Goal: Information Seeking & Learning: Learn about a topic

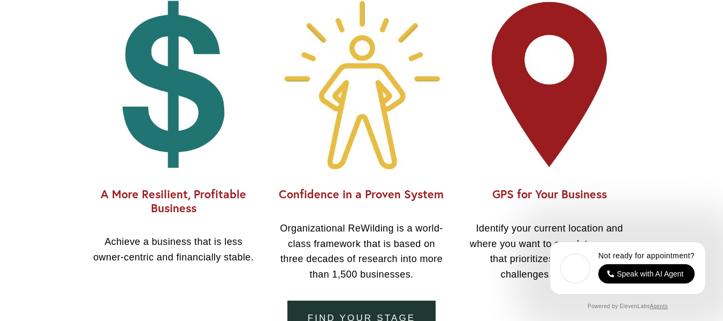
scroll to position [855, 0]
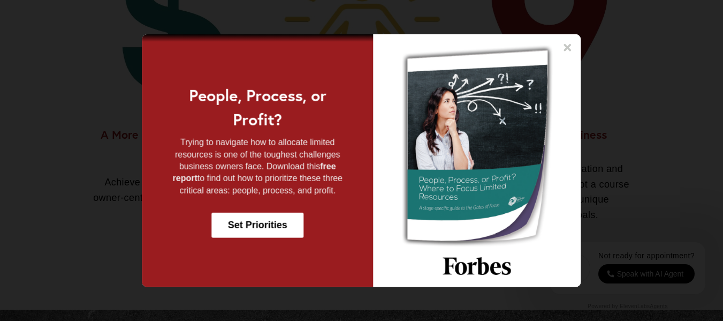
click at [564, 49] on icon at bounding box center [568, 47] width 11 height 11
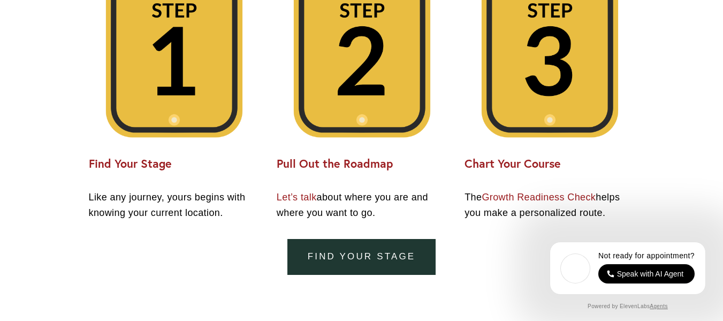
scroll to position [2050, 0]
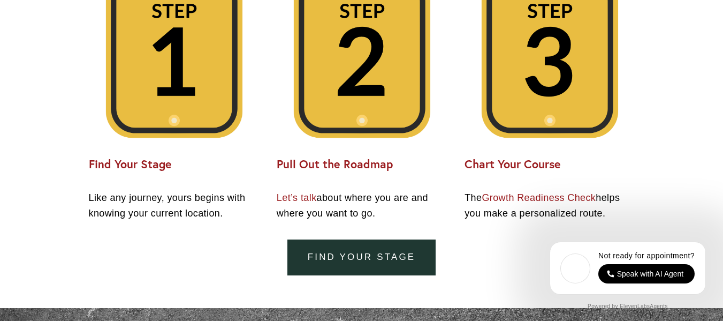
click at [338, 261] on link "Find Your Stage" at bounding box center [361, 257] width 148 height 36
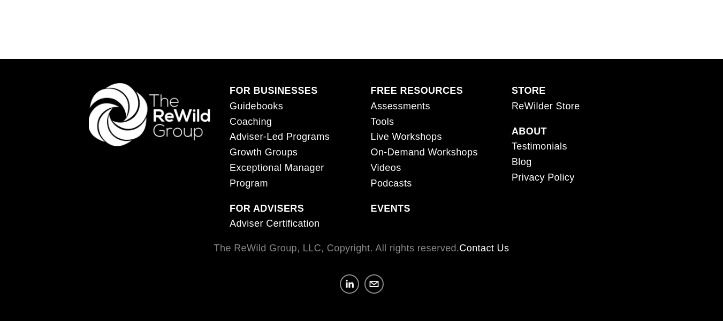
scroll to position [1132, 0]
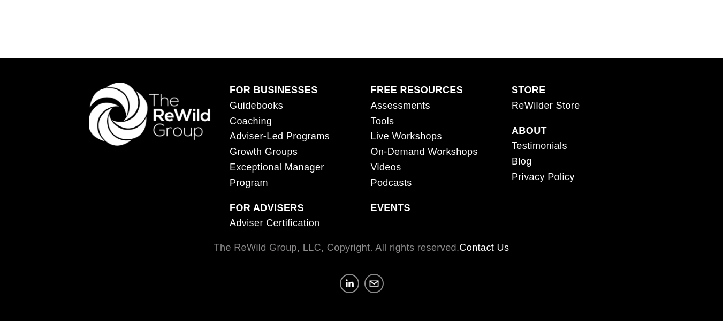
click at [295, 222] on link "Adviser Certification" at bounding box center [275, 223] width 90 height 16
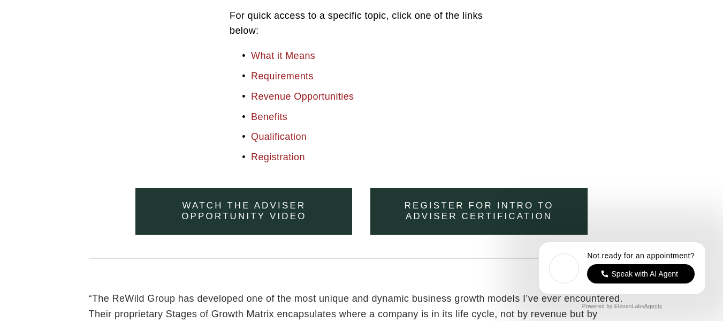
scroll to position [508, 0]
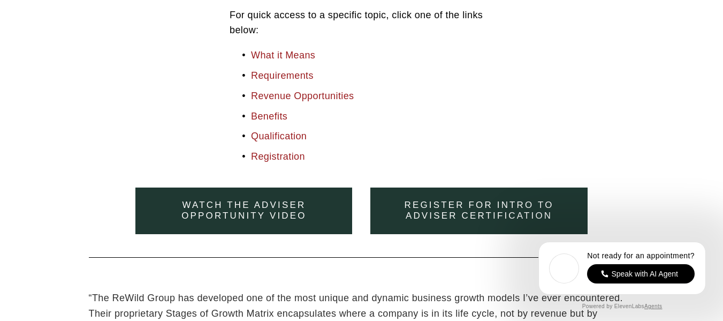
click at [286, 77] on link "Requirements" at bounding box center [282, 75] width 63 height 11
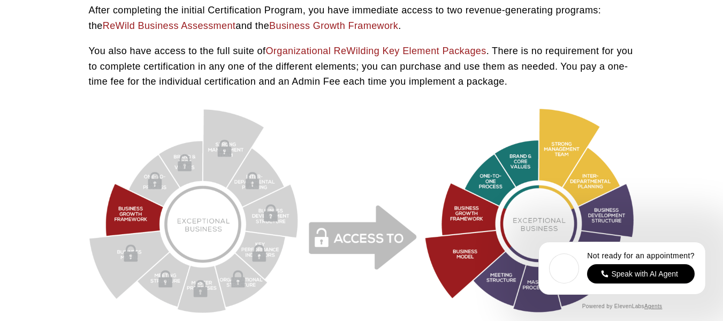
scroll to position [1541, 0]
click at [187, 28] on link "ReWild Business Assessment" at bounding box center [169, 25] width 133 height 11
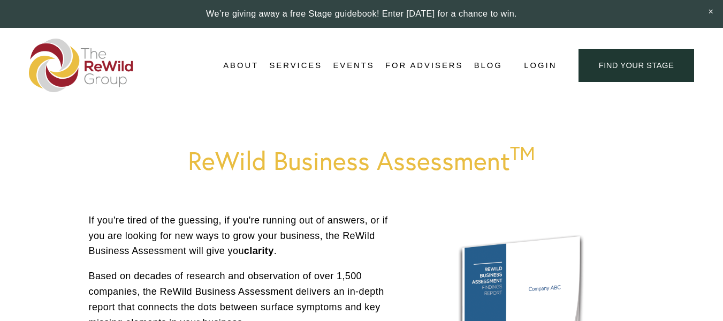
click at [0, 0] on span "Stages of Growth" at bounding box center [0, 0] width 0 height 0
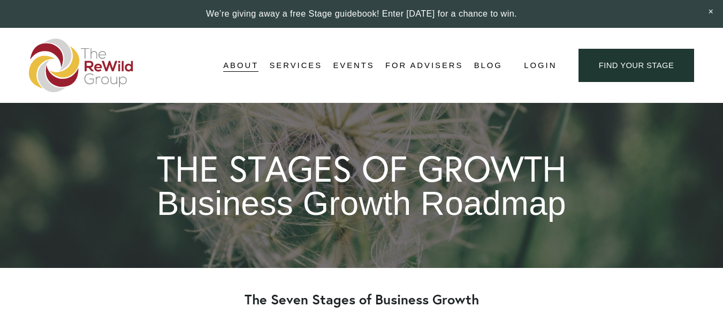
click at [0, 0] on span "[PERSON_NAME], Founder" at bounding box center [0, 0] width 0 height 0
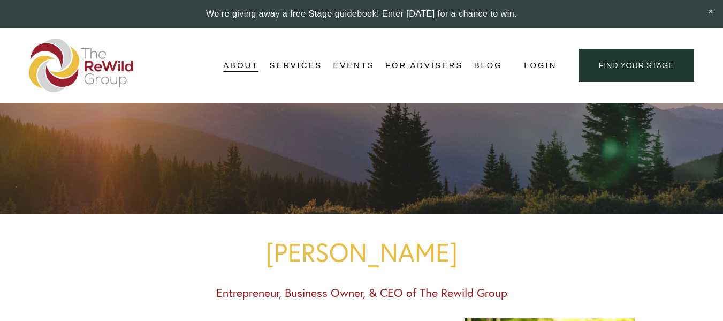
click at [0, 0] on span "Stages of Growth" at bounding box center [0, 0] width 0 height 0
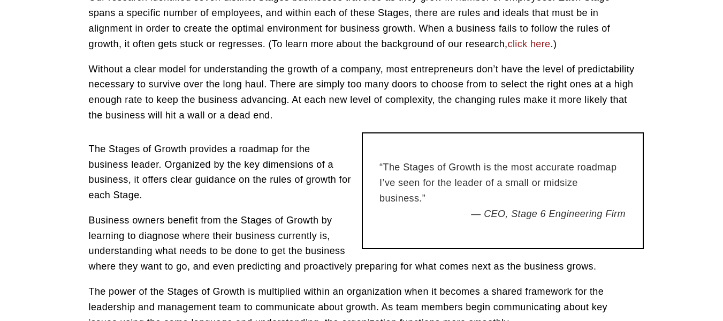
scroll to position [338, 0]
